Goal: Task Accomplishment & Management: Use online tool/utility

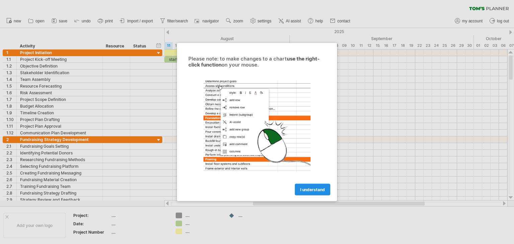
click at [311, 188] on span "I understand" at bounding box center [312, 189] width 25 height 5
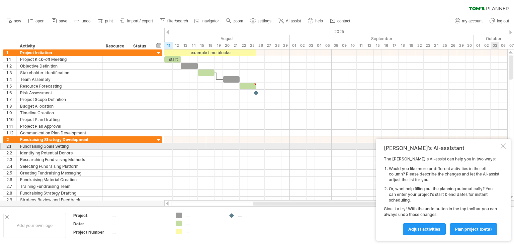
click at [503, 146] on div at bounding box center [503, 146] width 5 height 5
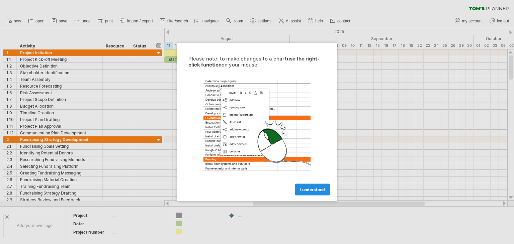
click at [313, 192] on link "I understand" at bounding box center [312, 190] width 35 height 12
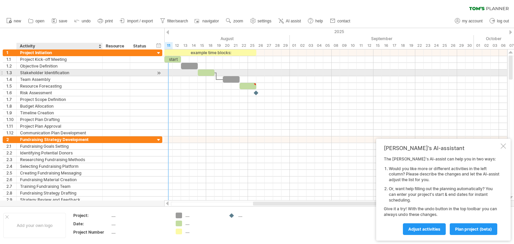
click at [63, 71] on div "Stakeholder Identification" at bounding box center [59, 73] width 79 height 6
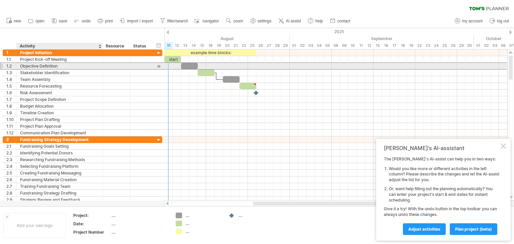
click at [60, 66] on div "Objective Definition" at bounding box center [59, 66] width 79 height 6
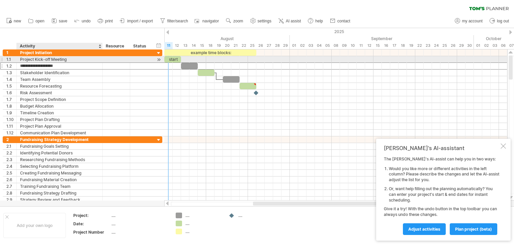
click at [70, 61] on div "Project Kick-off Meeting" at bounding box center [59, 59] width 79 height 6
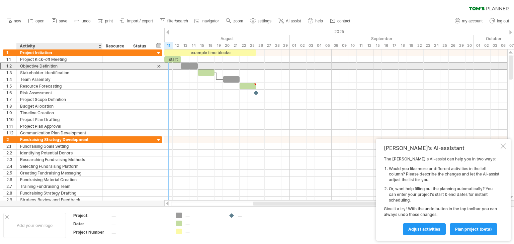
click at [64, 67] on div "Objective Definition" at bounding box center [59, 66] width 79 height 6
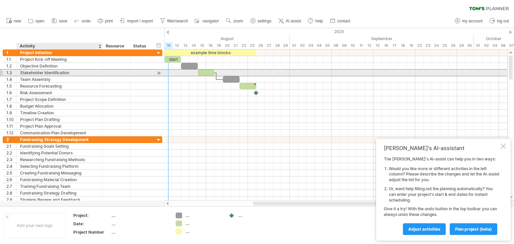
click at [71, 74] on div "Stakeholder Identification" at bounding box center [59, 73] width 79 height 6
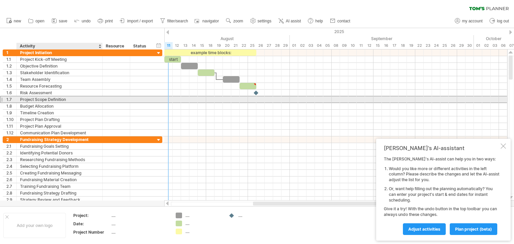
click at [78, 99] on div "Project Scope Definition" at bounding box center [59, 99] width 79 height 6
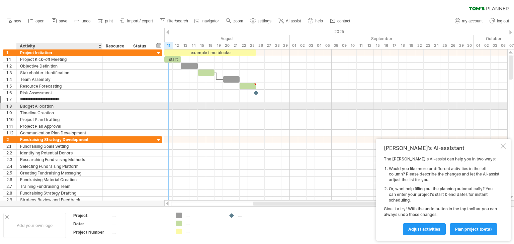
click at [80, 106] on div "Budget Allocation" at bounding box center [59, 106] width 79 height 6
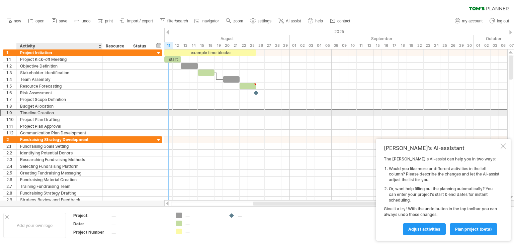
click at [70, 114] on div "Timeline Creation" at bounding box center [59, 113] width 79 height 6
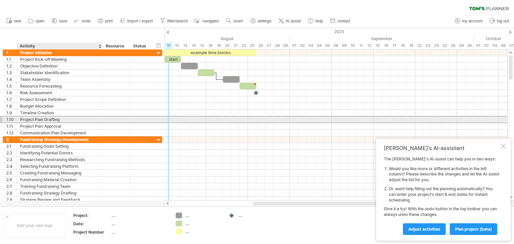
click at [68, 119] on div "Project Plan Drafting" at bounding box center [59, 119] width 79 height 6
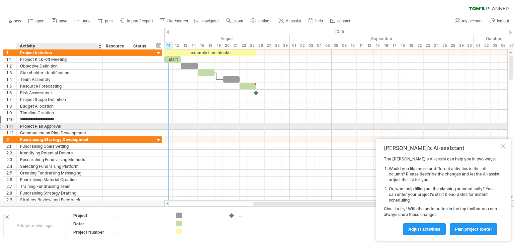
click at [70, 127] on div "Project Plan Approval" at bounding box center [59, 126] width 79 height 6
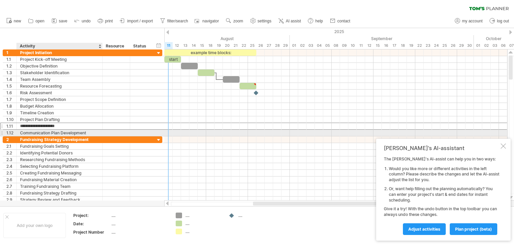
click at [74, 134] on div "Communication Plan Development" at bounding box center [59, 133] width 79 height 6
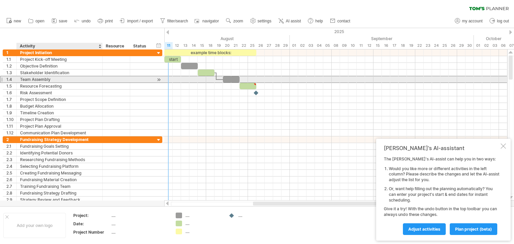
click at [51, 77] on div "Team Assembly" at bounding box center [59, 79] width 79 height 6
type input "**********"
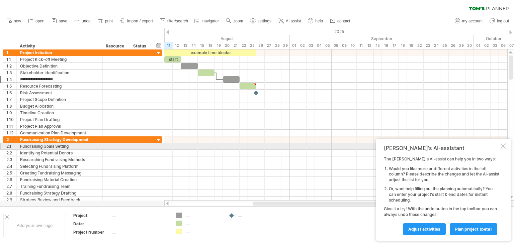
click at [504, 146] on div at bounding box center [503, 146] width 5 height 5
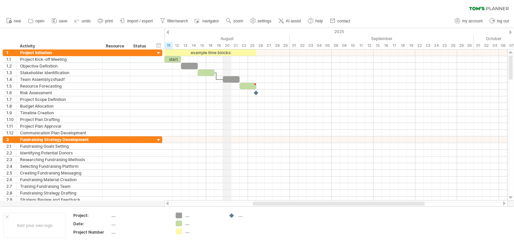
click at [227, 35] on div "August" at bounding box center [202, 38] width 176 height 7
click at [15, 22] on span "new" at bounding box center [17, 21] width 7 height 5
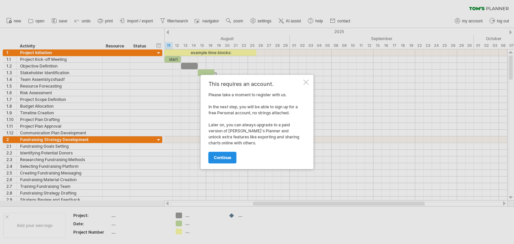
click at [215, 160] on span "continue" at bounding box center [222, 157] width 17 height 5
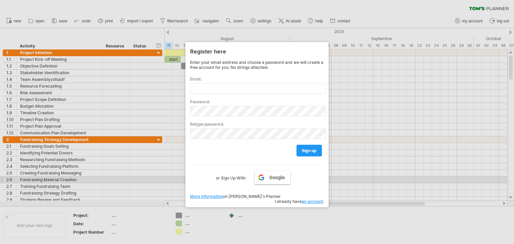
click at [273, 178] on span "Google" at bounding box center [276, 177] width 15 height 5
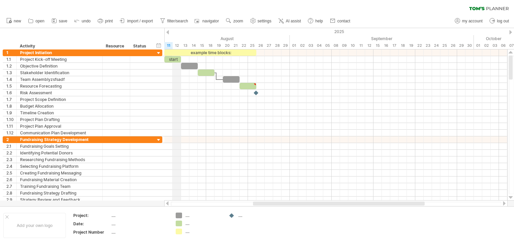
click at [176, 45] on div "12" at bounding box center [177, 45] width 8 height 7
click at [199, 45] on div "15" at bounding box center [202, 45] width 8 height 7
click at [166, 30] on div "2025" at bounding box center [336, 31] width 1380 height 7
click at [157, 46] on div "hide start/end/duration show start/end/duration" at bounding box center [159, 45] width 6 height 7
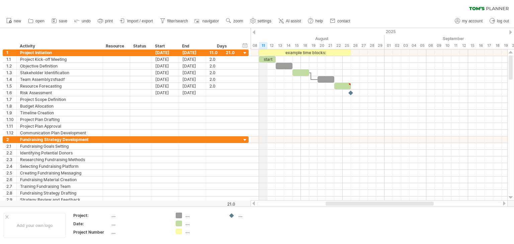
drag, startPoint x: 254, startPoint y: 46, endPoint x: 262, endPoint y: 47, distance: 8.1
click at [262, 47] on div "11" at bounding box center [263, 45] width 8 height 7
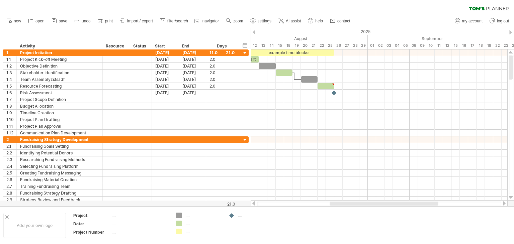
drag, startPoint x: 267, startPoint y: 46, endPoint x: 249, endPoint y: 45, distance: 18.8
click at [249, 45] on div "Trying to reach plan.tomsplanner.com Connected again... 0% clear filter new 1" at bounding box center [257, 122] width 514 height 244
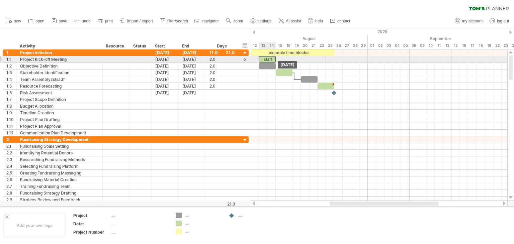
drag, startPoint x: 256, startPoint y: 59, endPoint x: 274, endPoint y: 59, distance: 18.1
click at [274, 59] on div "start" at bounding box center [267, 59] width 17 height 6
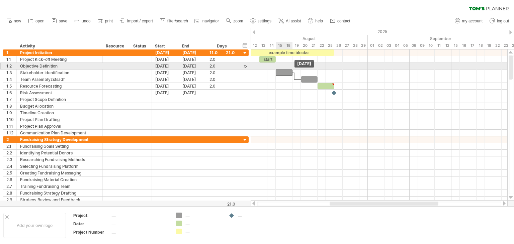
drag, startPoint x: 266, startPoint y: 63, endPoint x: 283, endPoint y: 67, distance: 17.6
drag, startPoint x: 285, startPoint y: 73, endPoint x: 281, endPoint y: 67, distance: 6.8
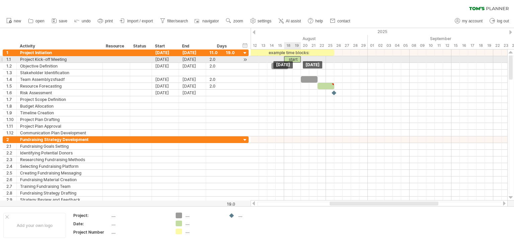
drag, startPoint x: 266, startPoint y: 59, endPoint x: 292, endPoint y: 59, distance: 26.1
click at [292, 59] on div "start" at bounding box center [292, 59] width 17 height 6
